Goal: Task Accomplishment & Management: Complete application form

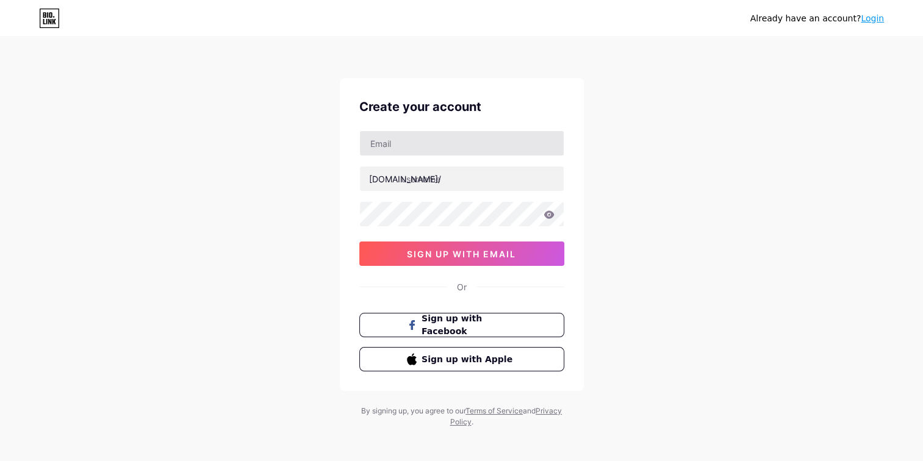
click at [530, 138] on input "text" at bounding box center [462, 143] width 204 height 24
type input "[EMAIL_ADDRESS][DOMAIN_NAME]"
type input "presentation [PERSON_NAME]"
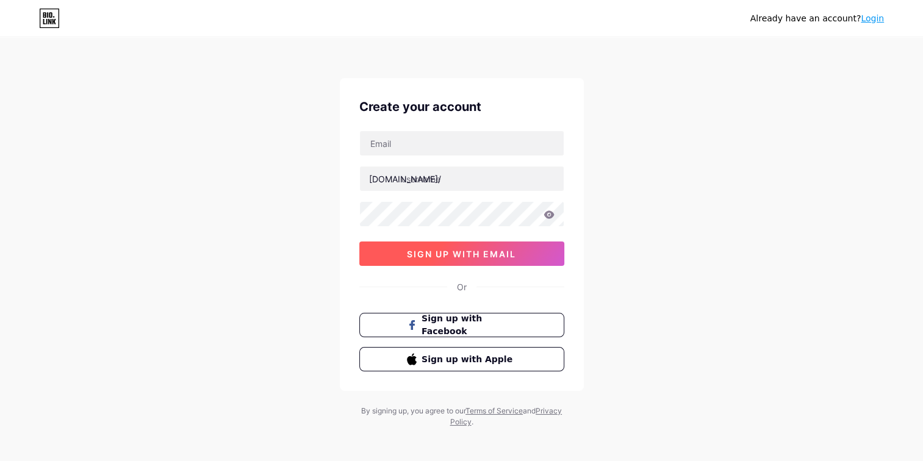
click at [462, 262] on button "sign up with email" at bounding box center [461, 253] width 205 height 24
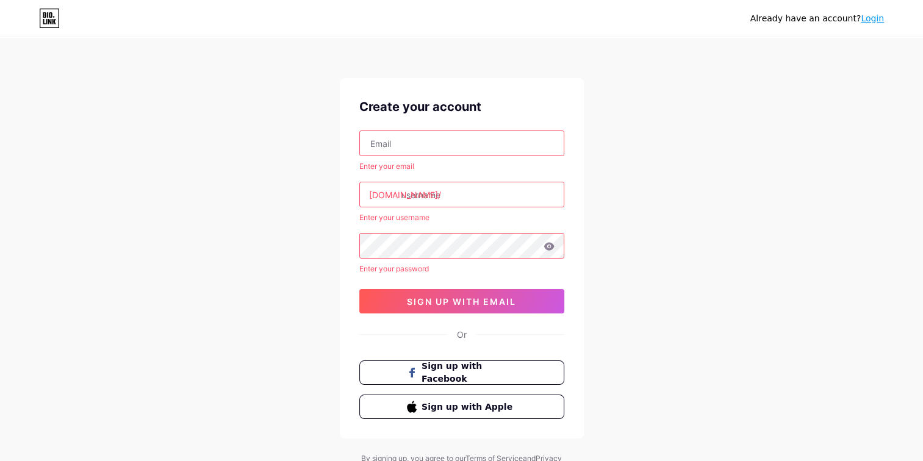
click at [462, 139] on input "text" at bounding box center [462, 143] width 204 height 24
type input "[EMAIL_ADDRESS][DOMAIN_NAME]"
type input "presentation [PERSON_NAME]"
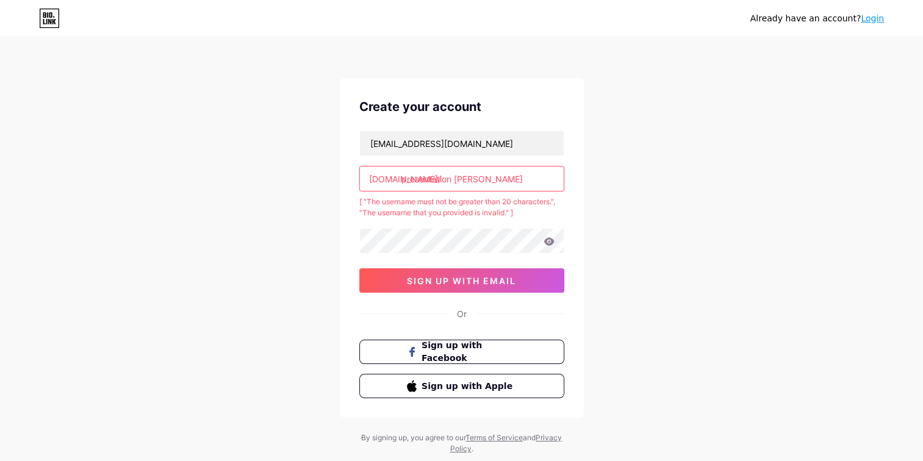
click at [506, 173] on input "presentation [PERSON_NAME]" at bounding box center [462, 178] width 204 height 24
